Goal: Navigation & Orientation: Find specific page/section

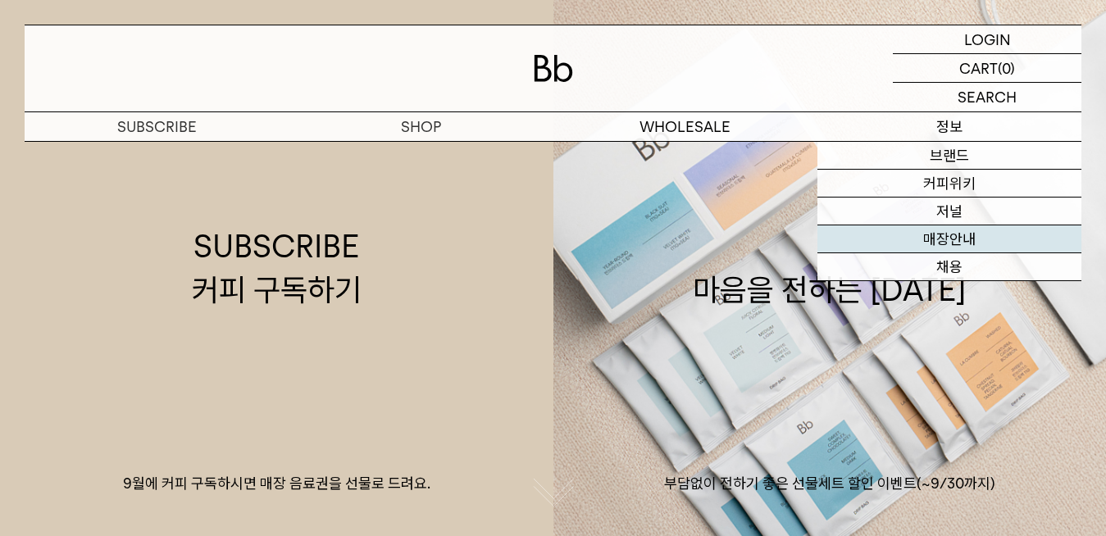
click at [966, 235] on link "매장안내" at bounding box center [949, 239] width 264 height 28
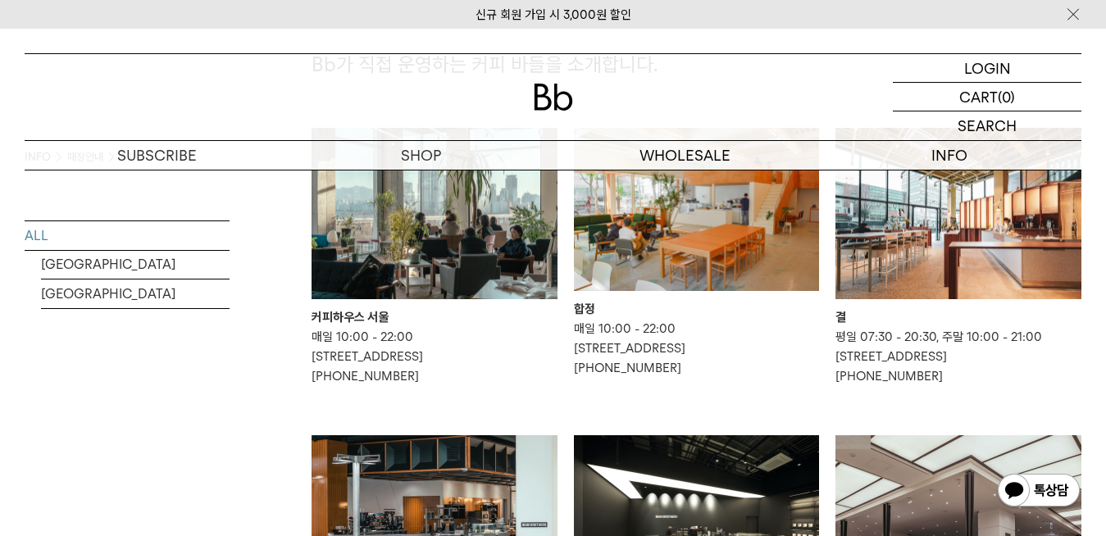
click at [728, 252] on img at bounding box center [697, 210] width 246 height 164
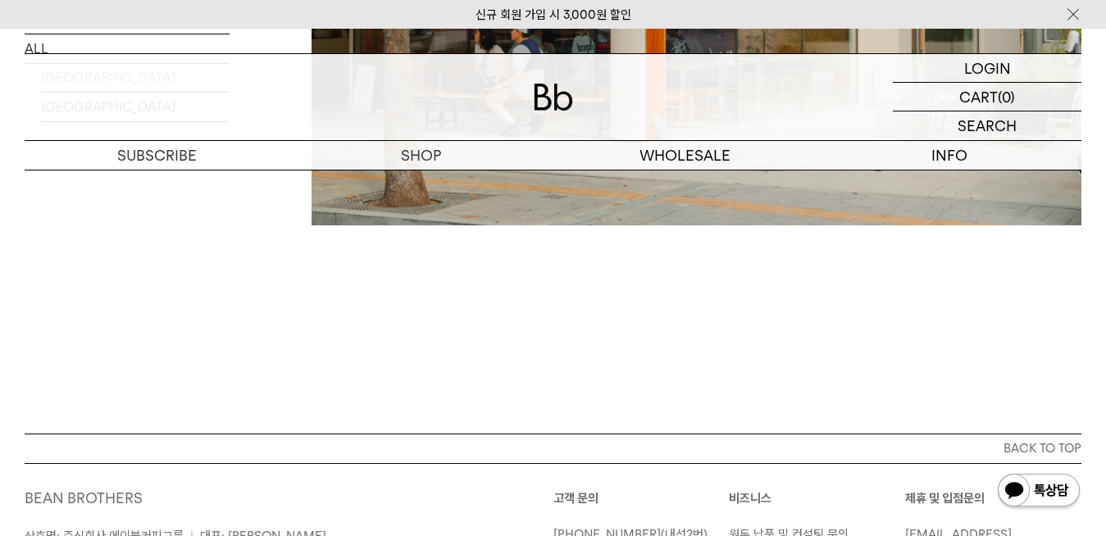
scroll to position [3597, 0]
